Goal: Task Accomplishment & Management: Use online tool/utility

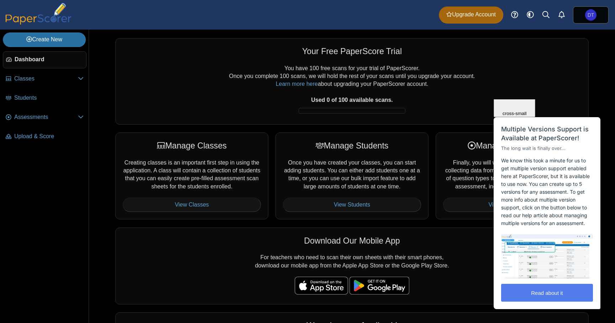
click at [521, 74] on span "Close" at bounding box center [515, 70] width 12 height 5
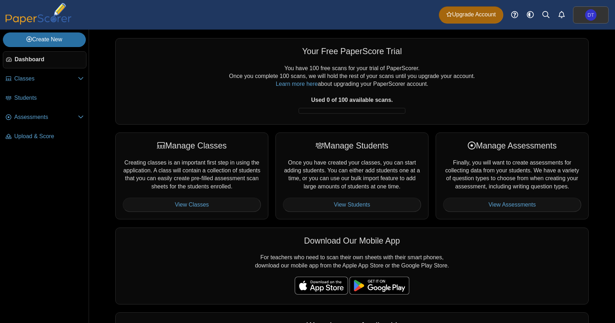
click at [599, 13] on link "DT" at bounding box center [591, 14] width 36 height 17
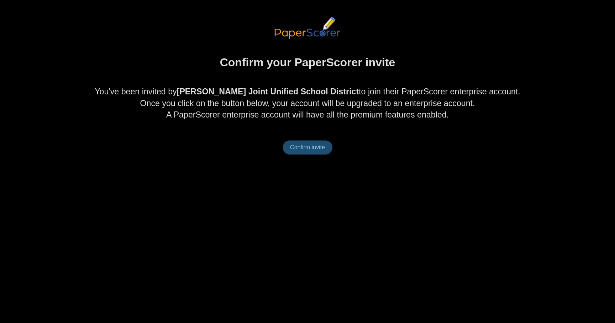
click at [315, 147] on span "Confirm invite" at bounding box center [307, 147] width 35 height 6
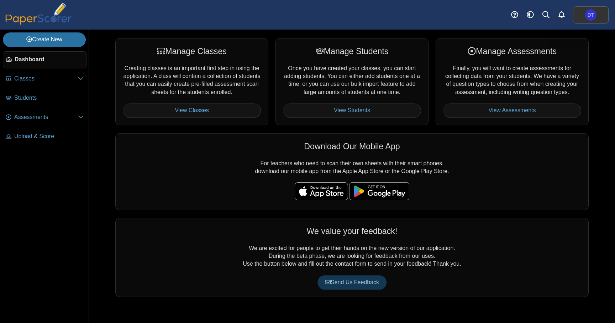
click at [598, 10] on link "DT" at bounding box center [591, 14] width 36 height 17
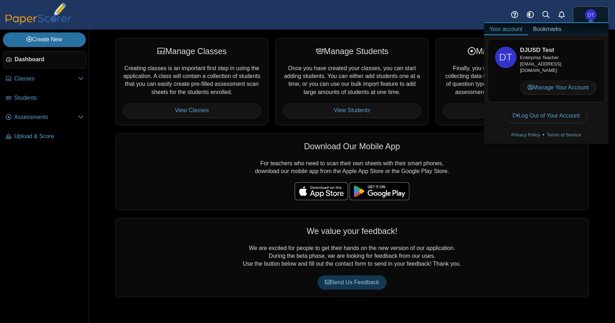
click at [362, 20] on div "Dashboard Classes Archived classes Students Assessments" at bounding box center [307, 15] width 615 height 30
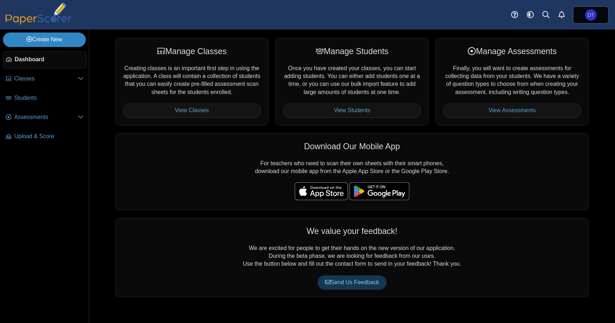
click at [56, 40] on link "Create New" at bounding box center [44, 39] width 83 height 14
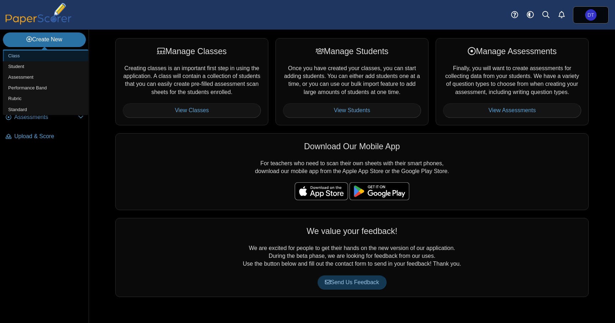
click at [58, 57] on link "Class" at bounding box center [45, 56] width 85 height 11
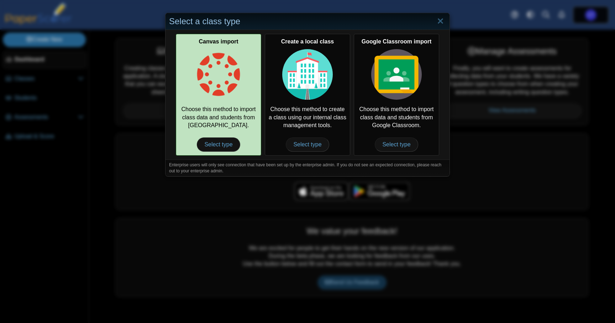
click at [215, 73] on img at bounding box center [218, 74] width 51 height 51
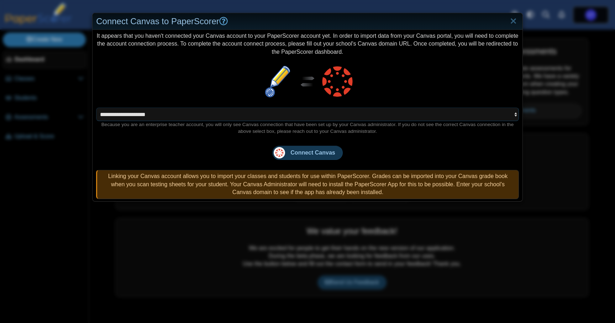
click at [391, 115] on select "**********" at bounding box center [307, 115] width 423 height 14
click at [96, 108] on select "**********" at bounding box center [307, 115] width 423 height 14
click at [410, 118] on select "**********" at bounding box center [307, 115] width 423 height 14
click at [326, 154] on span "Connect Canvas" at bounding box center [313, 153] width 45 height 6
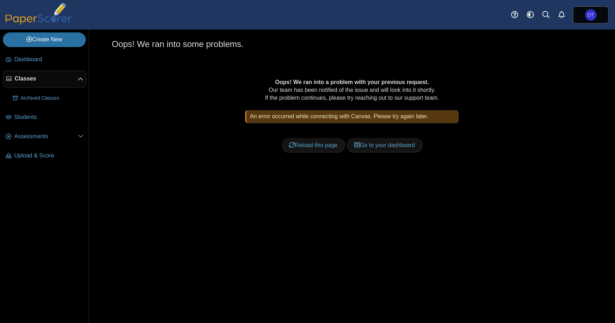
drag, startPoint x: 287, startPoint y: 117, endPoint x: 280, endPoint y: 117, distance: 6.8
click at [287, 117] on div "An error occurred while connecting with Canvas. Please try again later." at bounding box center [352, 116] width 214 height 13
drag, startPoint x: 258, startPoint y: 117, endPoint x: 351, endPoint y: 115, distance: 92.6
click at [351, 115] on div "An error occurred while connecting with Canvas. Please try again later." at bounding box center [352, 116] width 214 height 13
copy div "An error occurred while connecting with"
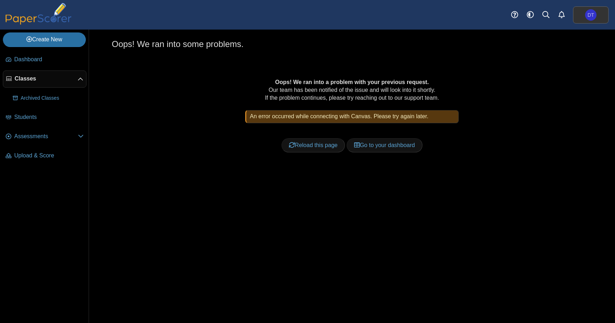
click at [596, 20] on link "DT" at bounding box center [591, 14] width 36 height 17
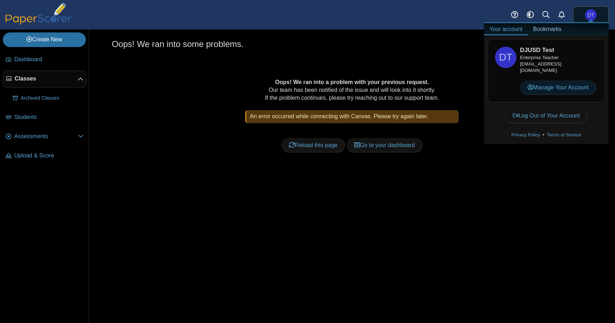
click at [557, 82] on link "Manage Your Account" at bounding box center [558, 87] width 76 height 14
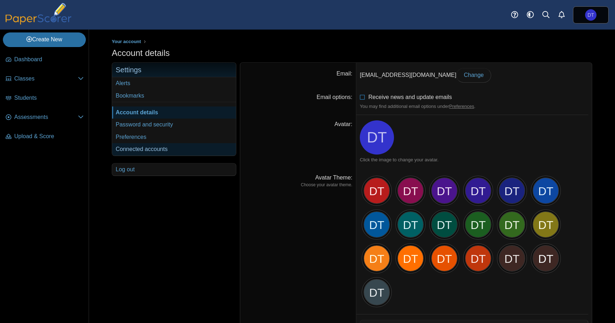
click at [154, 147] on link "Connected accounts" at bounding box center [174, 149] width 124 height 12
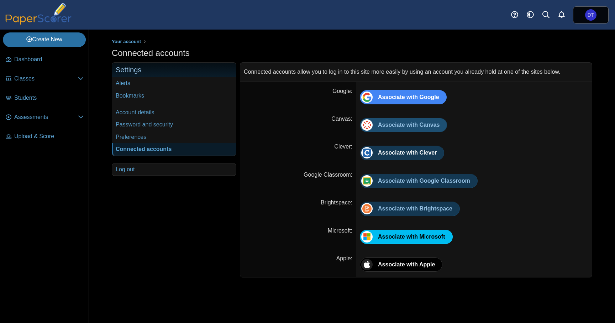
click at [412, 125] on span "Associate with Canvas" at bounding box center [409, 125] width 62 height 6
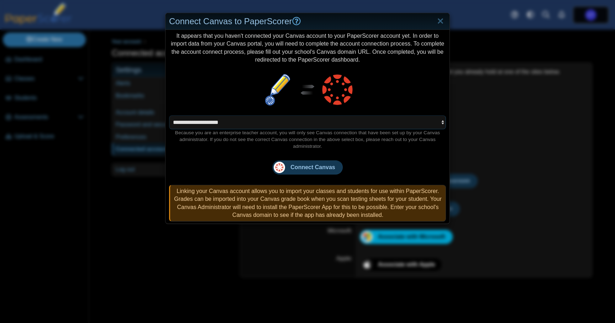
click at [347, 123] on select "**********" at bounding box center [307, 122] width 277 height 14
click at [317, 167] on span "Connect Canvas" at bounding box center [313, 167] width 45 height 6
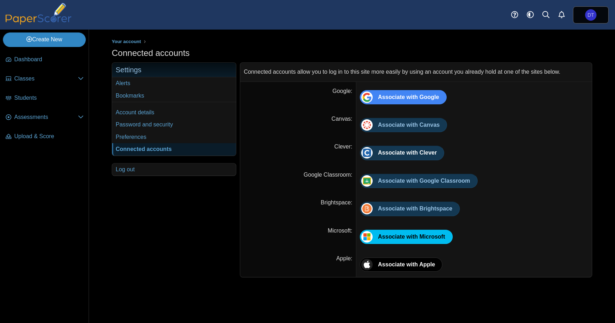
click at [63, 38] on link "Create New" at bounding box center [44, 39] width 83 height 14
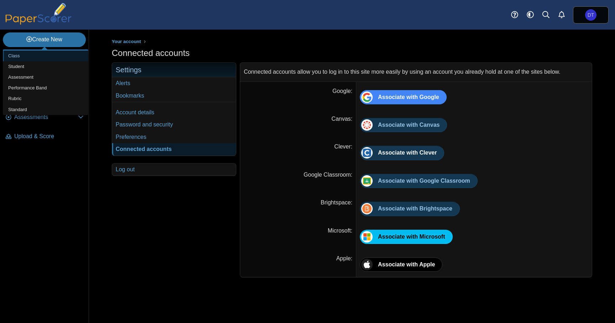
click at [49, 57] on link "Class" at bounding box center [45, 56] width 85 height 11
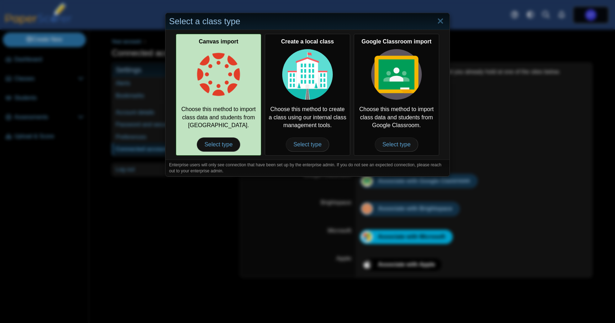
click at [212, 92] on img at bounding box center [218, 74] width 51 height 51
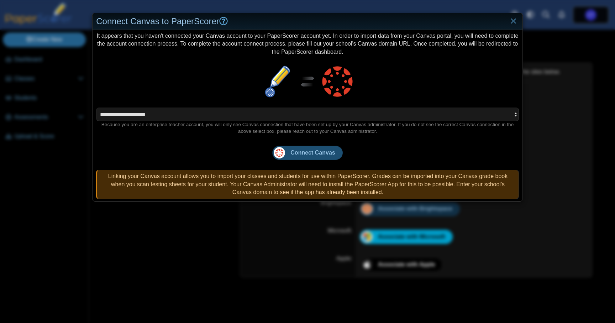
click at [309, 150] on span "Connect Canvas" at bounding box center [313, 153] width 45 height 6
